Goal: Navigation & Orientation: Find specific page/section

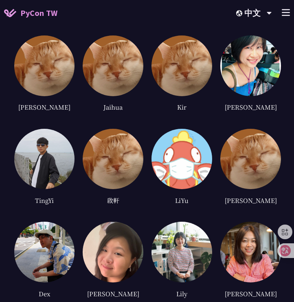
scroll to position [400, 0]
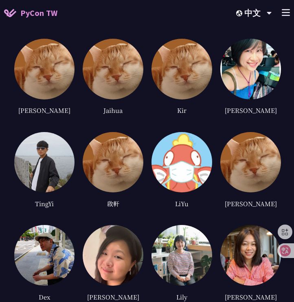
click at [252, 196] on div "[PERSON_NAME]" at bounding box center [250, 170] width 61 height 77
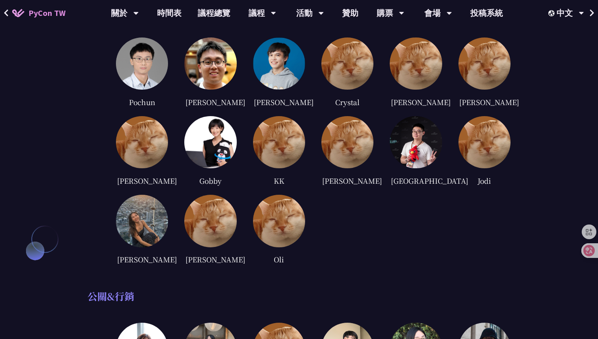
scroll to position [1520, 0]
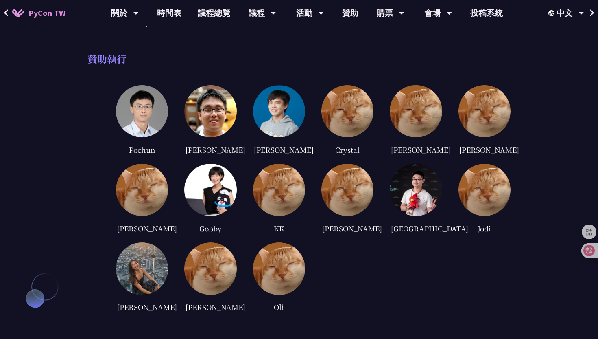
click at [149, 103] on img at bounding box center [142, 111] width 52 height 52
click at [149, 255] on img at bounding box center [142, 268] width 52 height 52
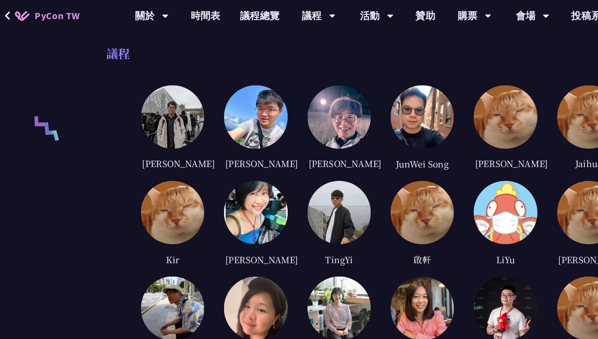
scroll to position [300, 0]
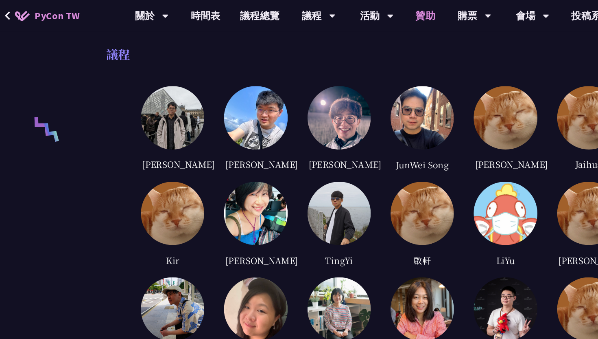
click at [294, 15] on link "贊助" at bounding box center [350, 13] width 33 height 26
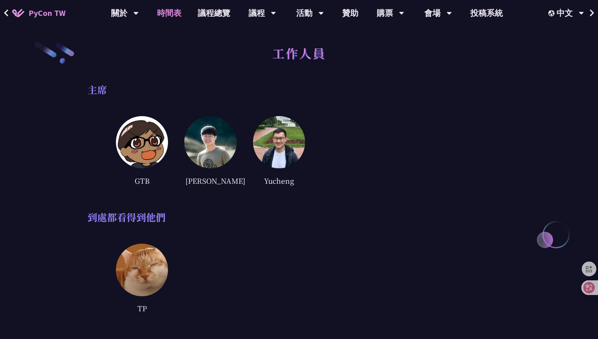
click at [171, 15] on link "時間表" at bounding box center [169, 13] width 41 height 26
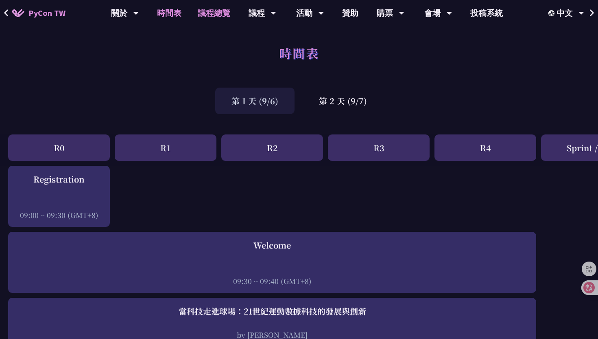
click at [215, 15] on link "議程總覽" at bounding box center [214, 13] width 49 height 26
